Goal: Task Accomplishment & Management: Manage account settings

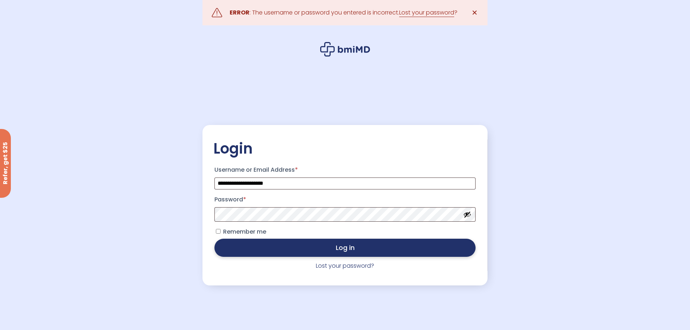
click at [311, 248] on button "Log in" at bounding box center [345, 248] width 261 height 18
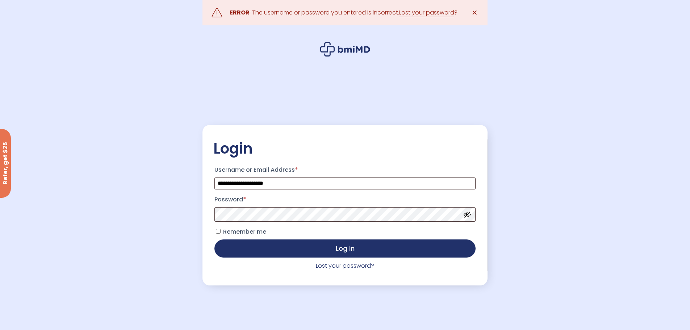
click at [466, 212] on button "Show password" at bounding box center [467, 215] width 8 height 8
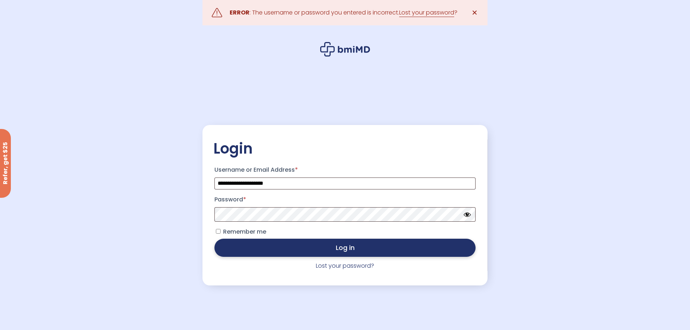
click at [357, 246] on button "Log in" at bounding box center [345, 248] width 261 height 18
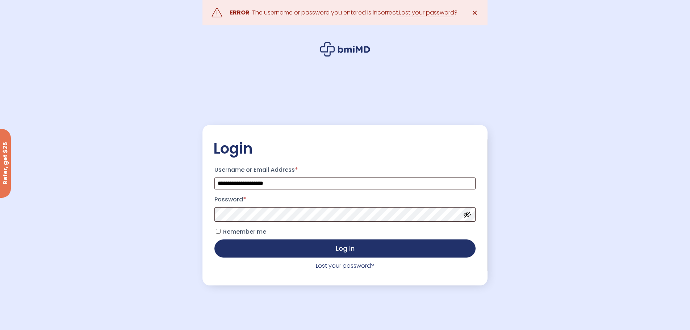
click at [473, 12] on span "✕" at bounding box center [475, 13] width 6 height 10
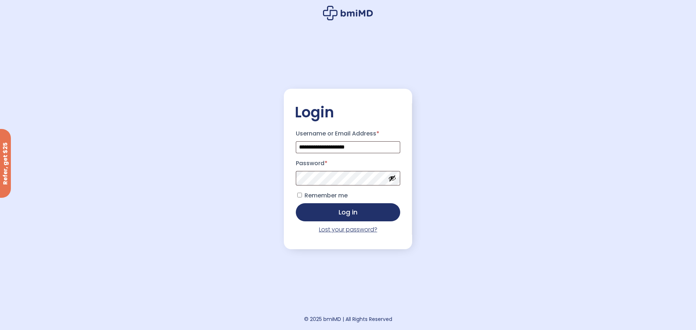
click at [356, 228] on link "Lost your password?" at bounding box center [348, 229] width 58 height 8
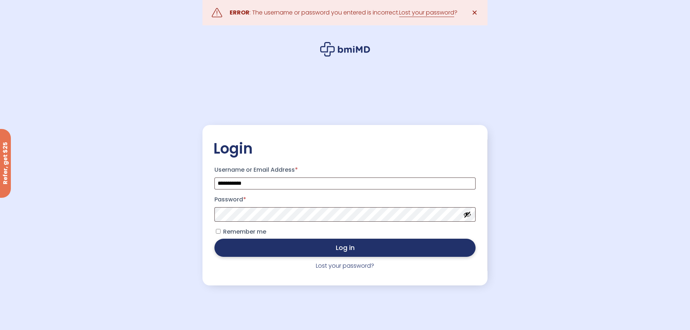
click at [351, 248] on button "Log in" at bounding box center [345, 248] width 261 height 18
